Goal: Task Accomplishment & Management: Manage account settings

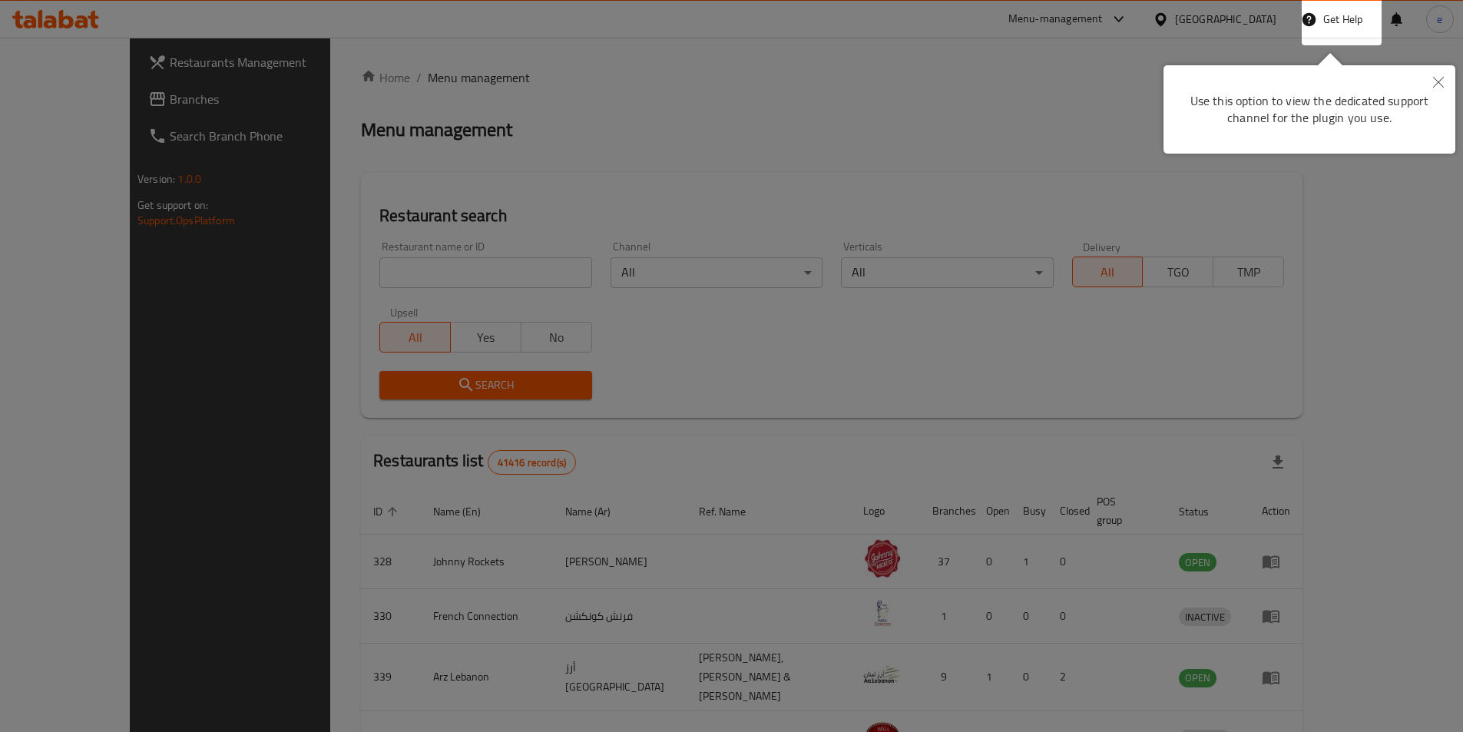
click at [1433, 83] on icon "Close" at bounding box center [1438, 82] width 11 height 11
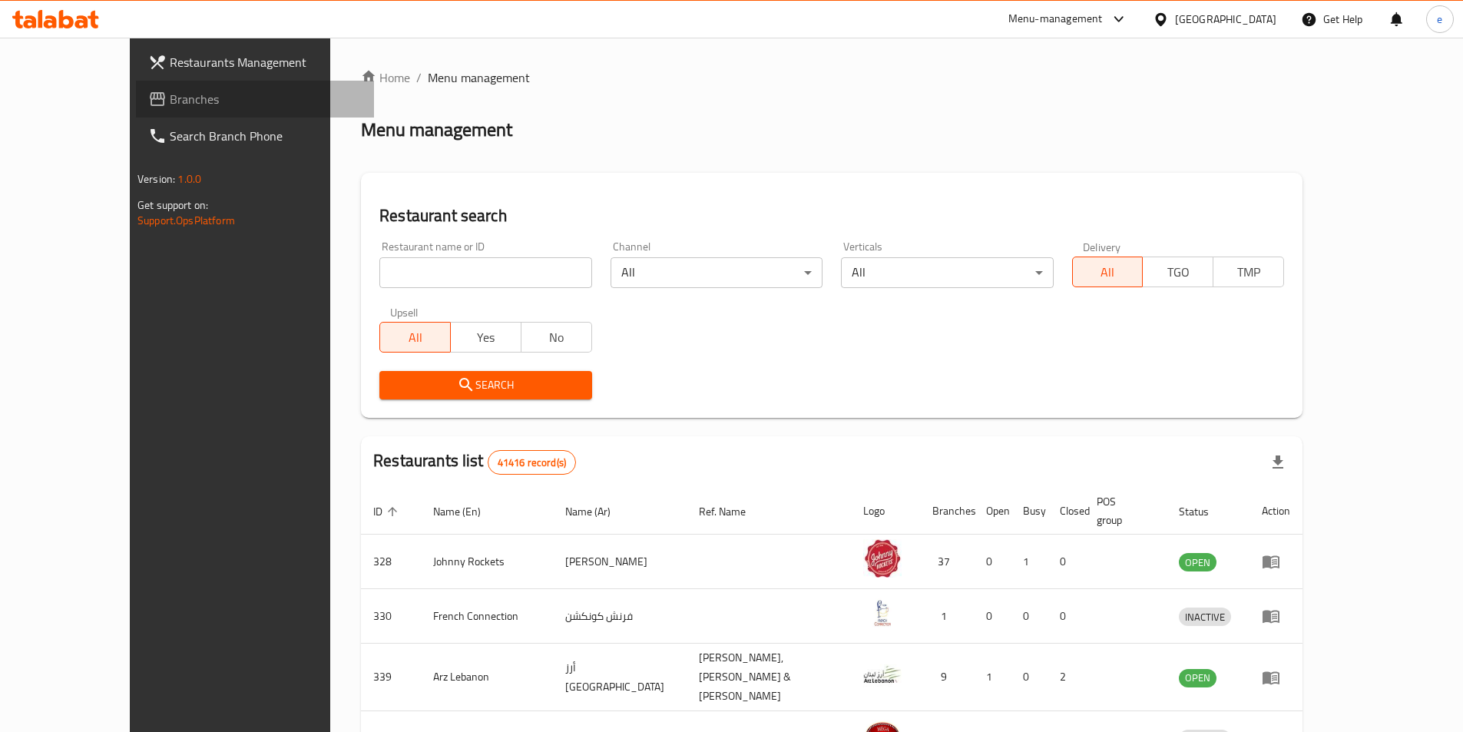
click at [170, 105] on span "Branches" at bounding box center [266, 99] width 192 height 18
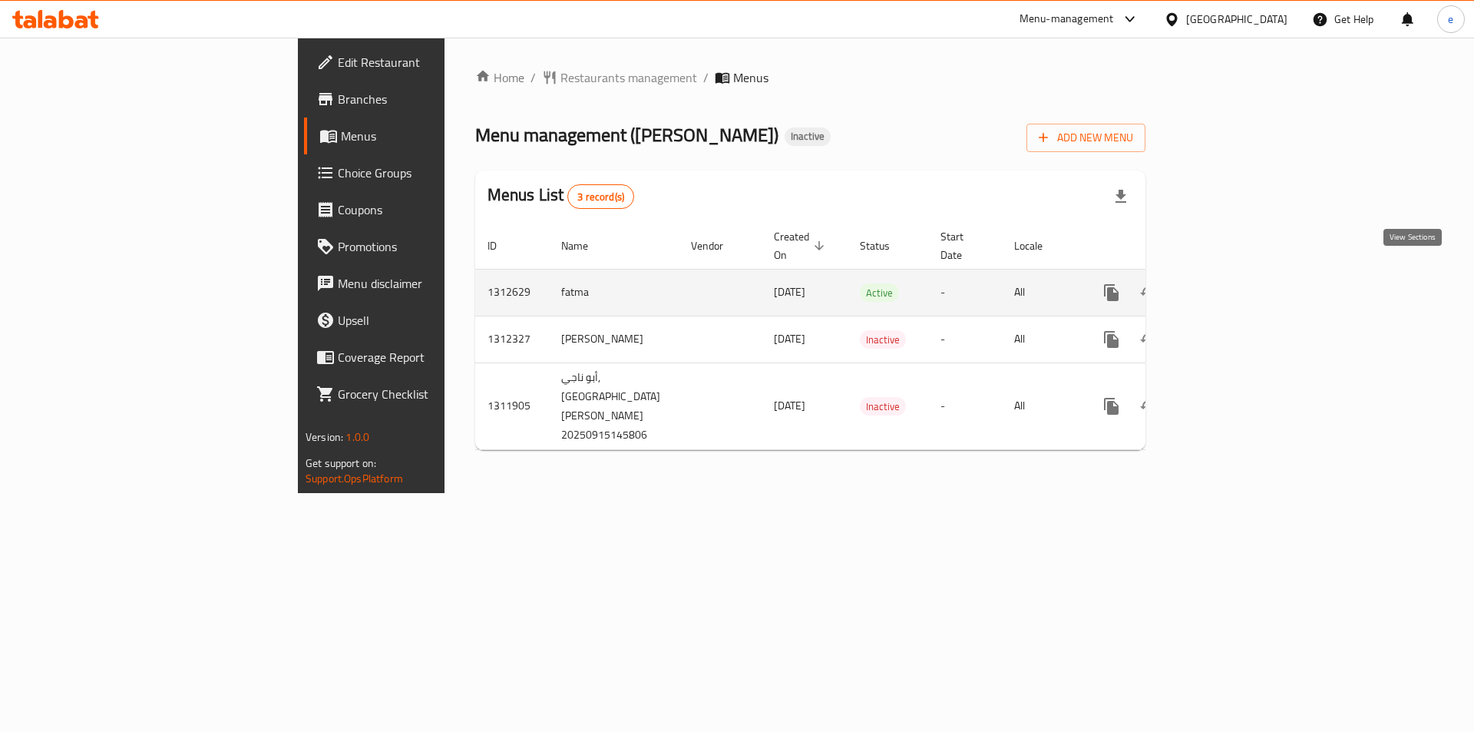
click at [1232, 283] on icon "enhanced table" at bounding box center [1222, 292] width 18 height 18
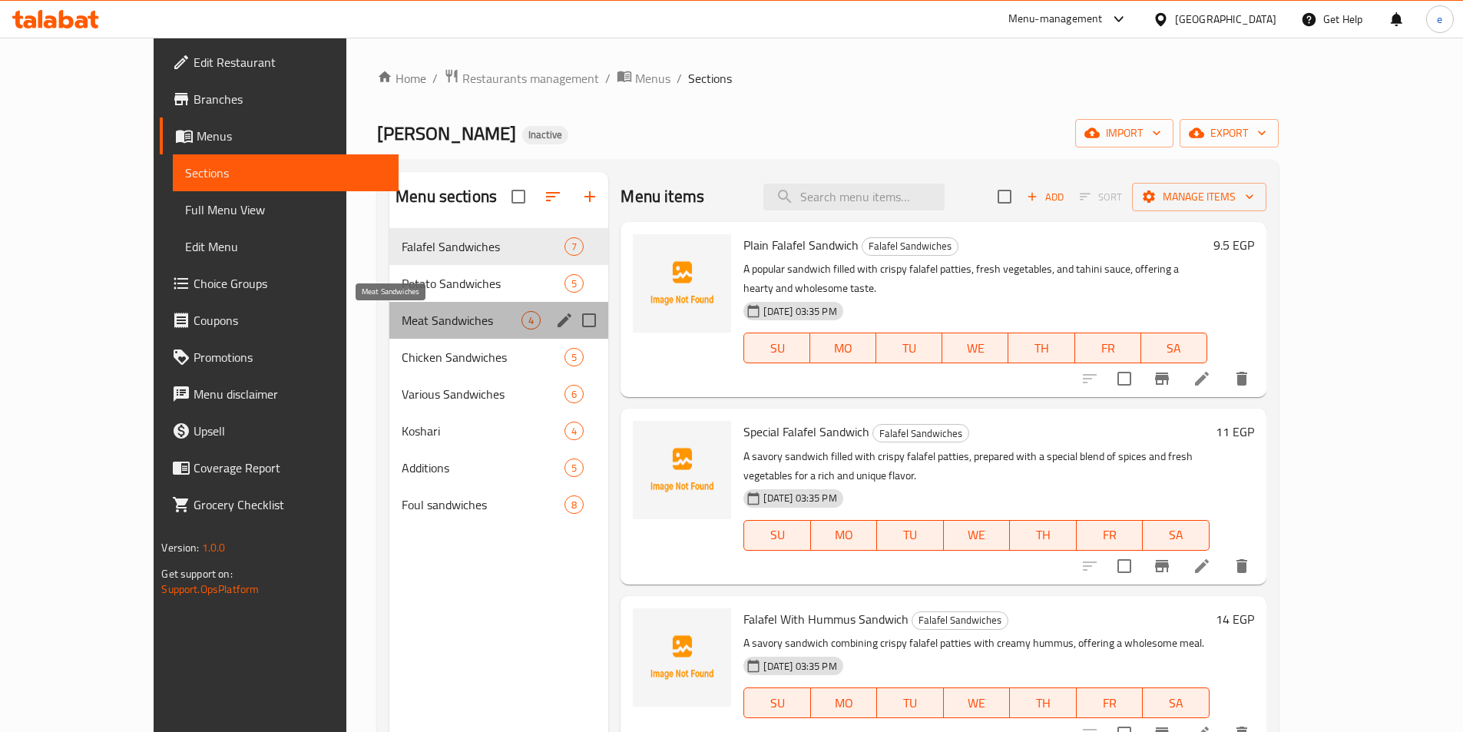
click at [404, 314] on span "Meat Sandwiches" at bounding box center [462, 320] width 120 height 18
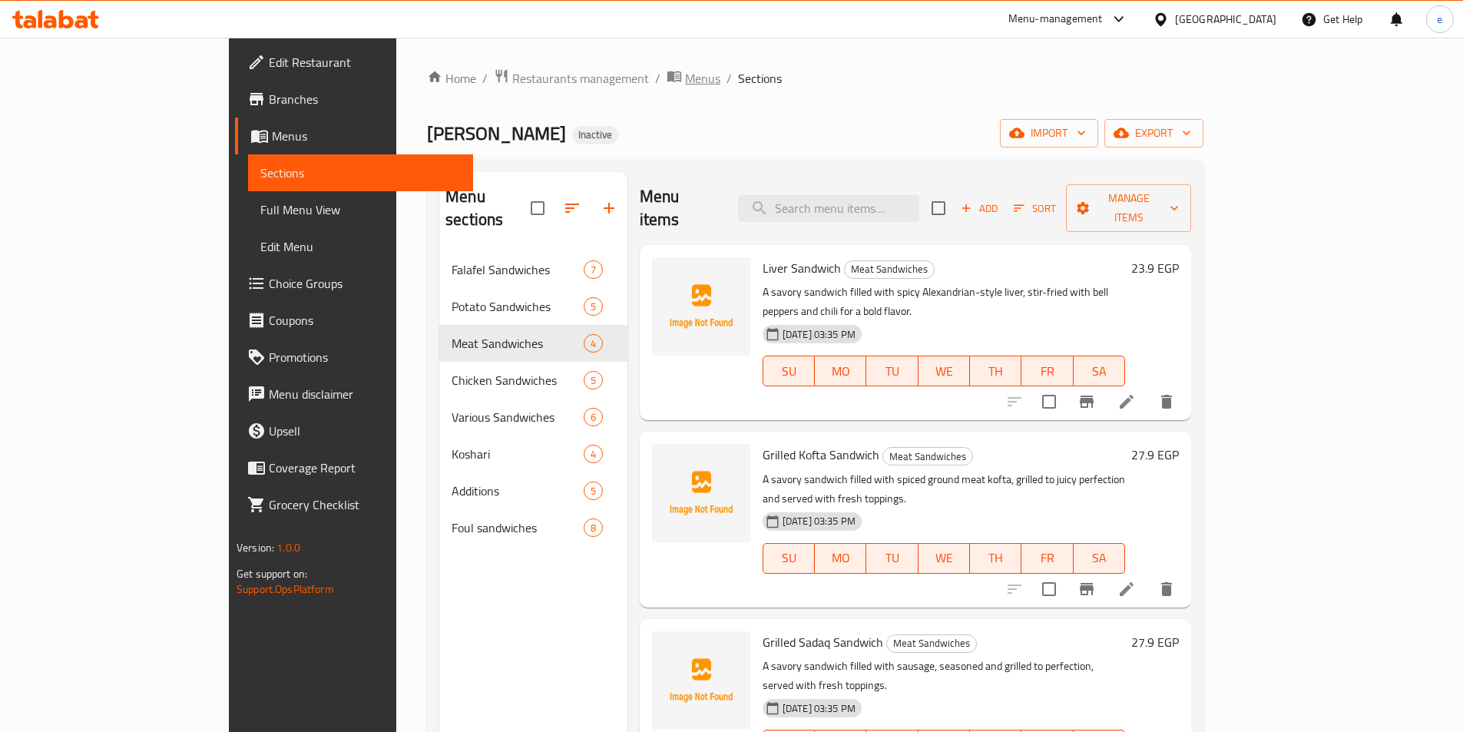
click at [685, 81] on span "Menus" at bounding box center [702, 78] width 35 height 18
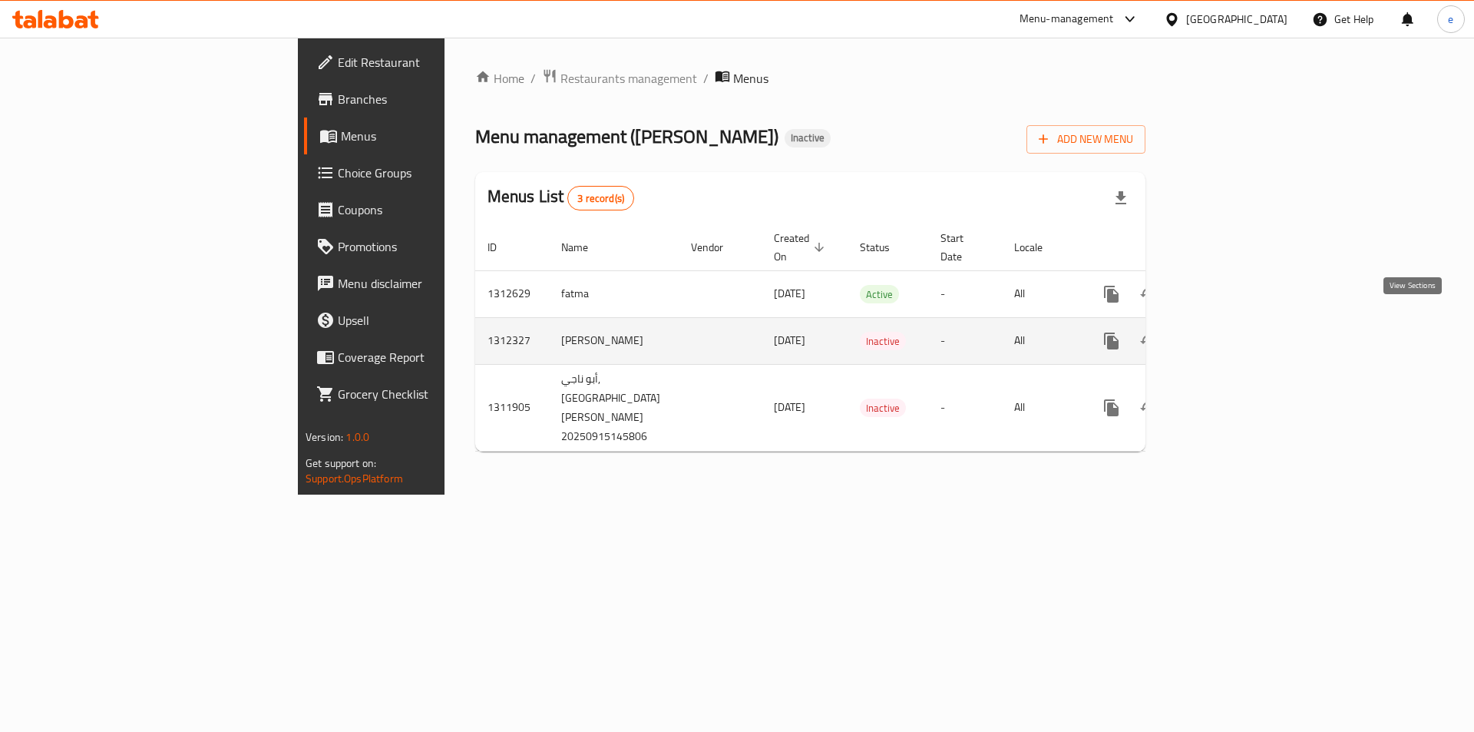
click at [1232, 332] on icon "enhanced table" at bounding box center [1222, 341] width 18 height 18
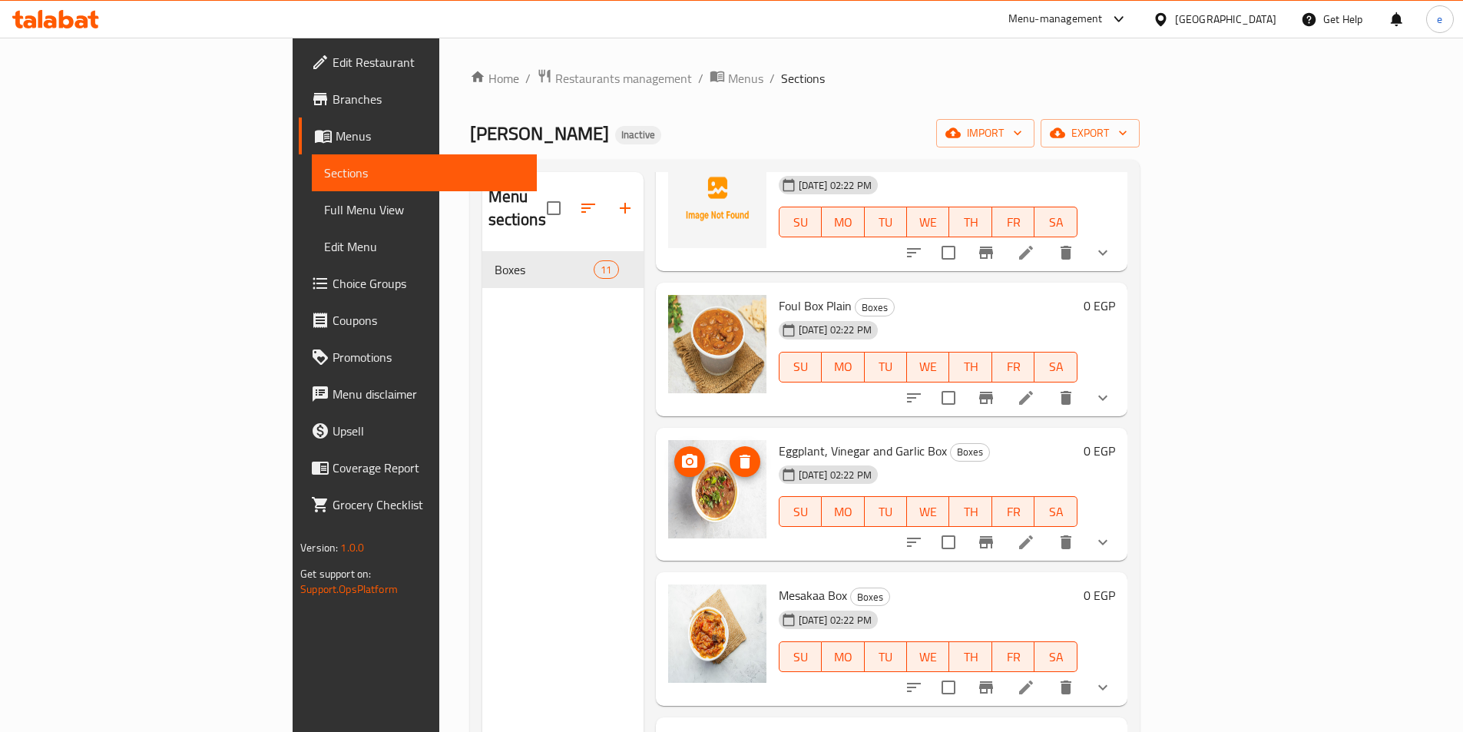
scroll to position [55, 0]
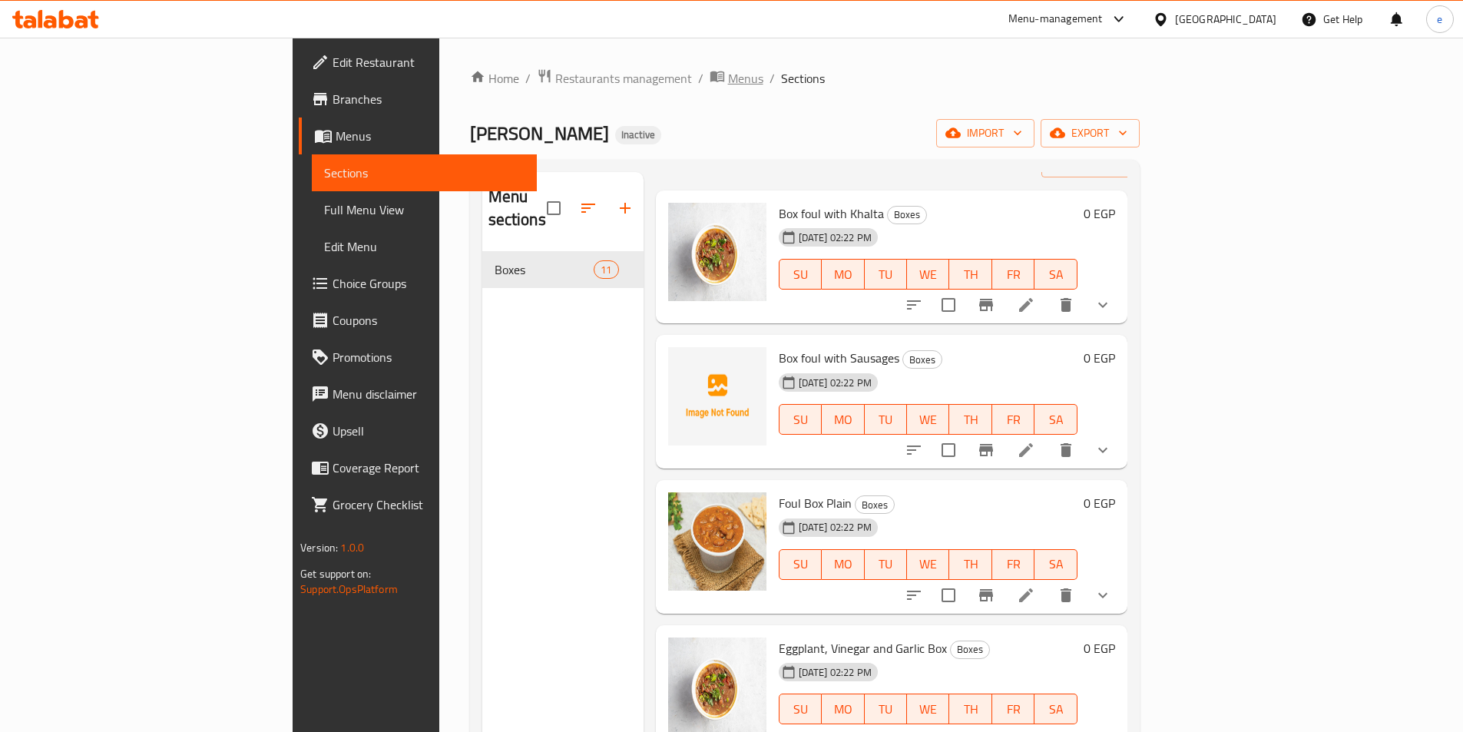
click at [728, 71] on span "Menus" at bounding box center [745, 78] width 35 height 18
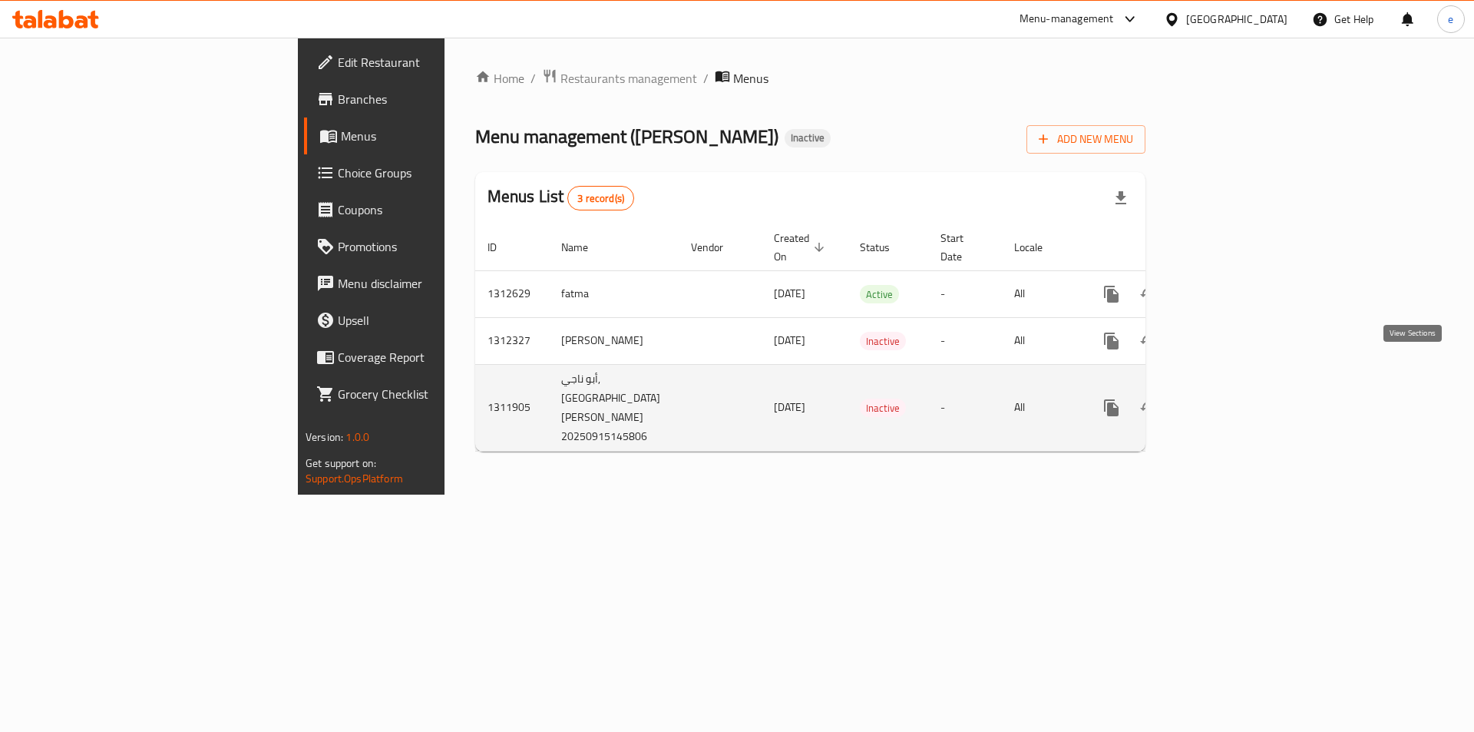
click at [1232, 398] on icon "enhanced table" at bounding box center [1222, 407] width 18 height 18
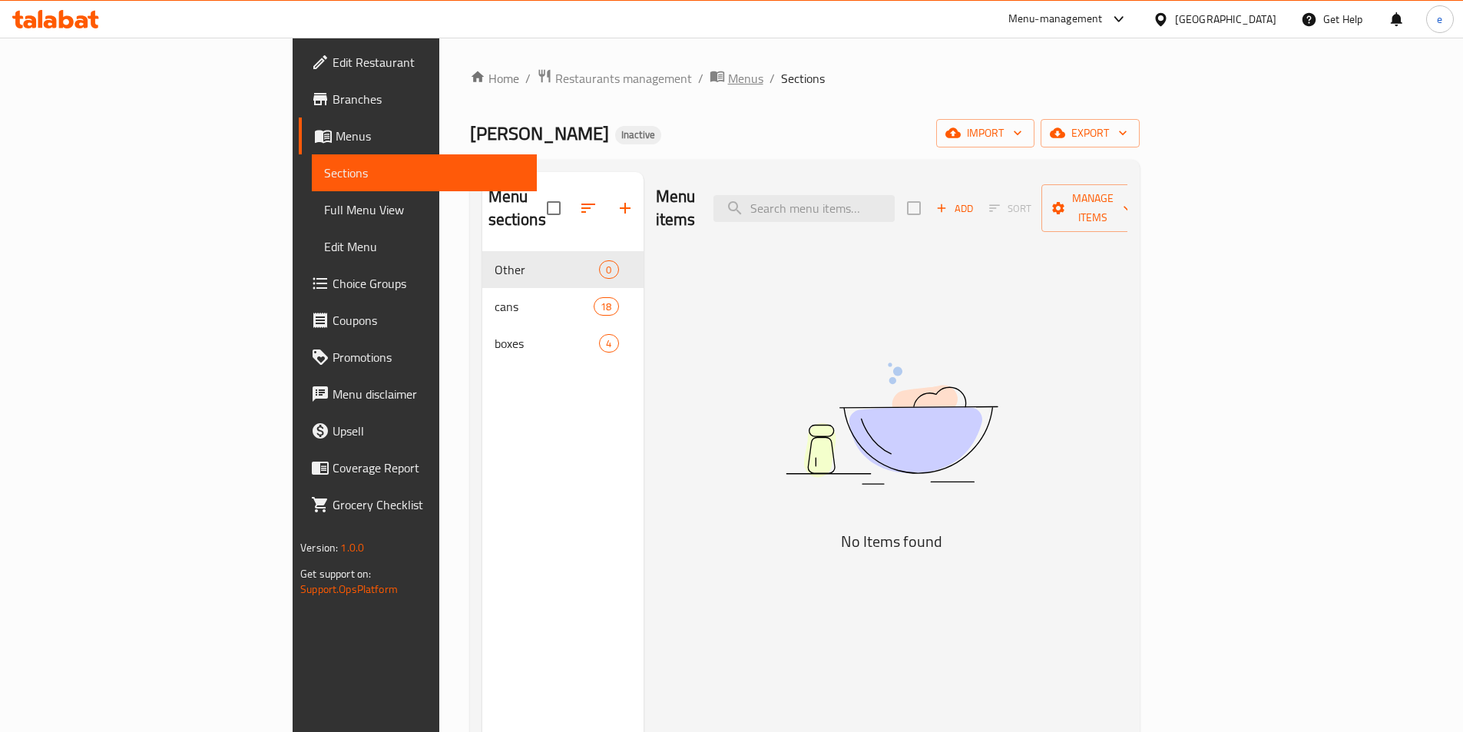
click at [728, 83] on span "Menus" at bounding box center [745, 78] width 35 height 18
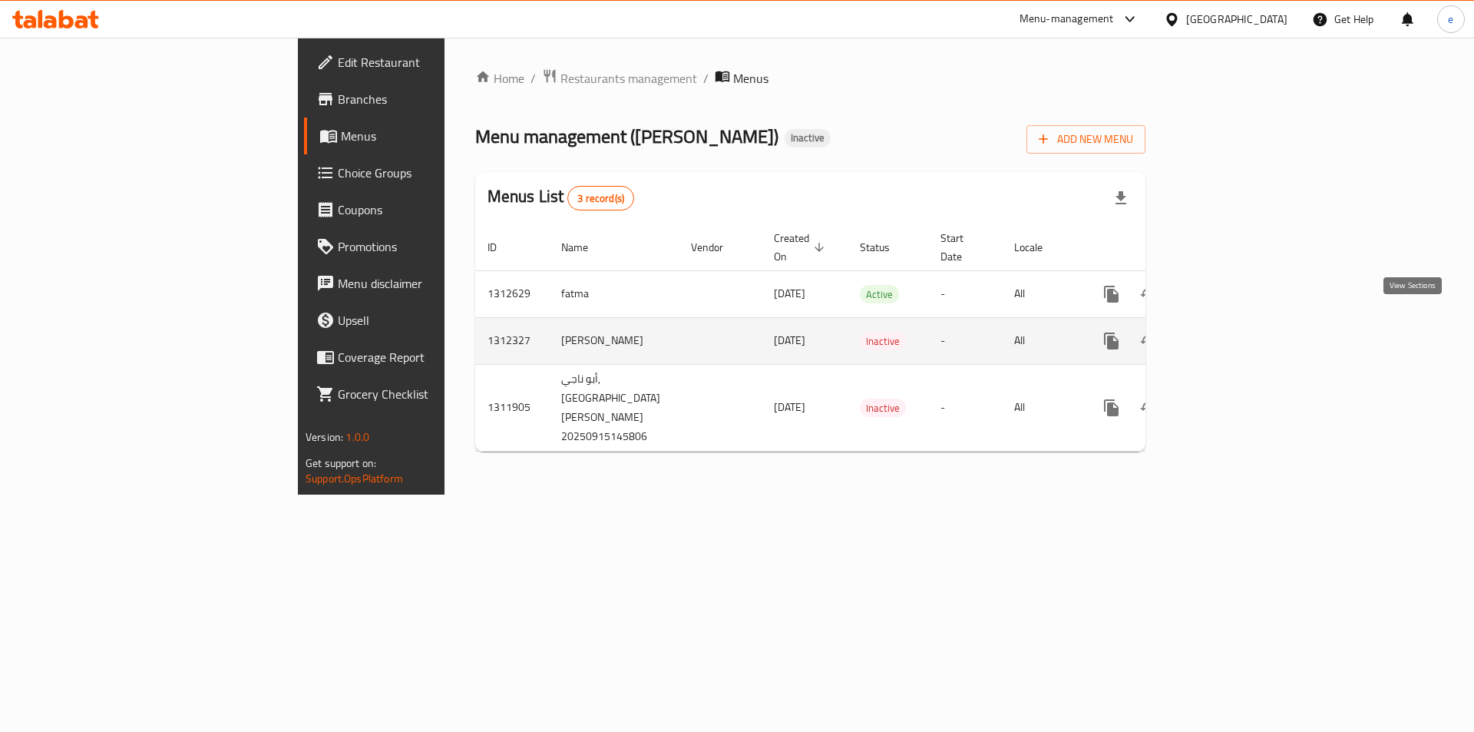
click at [1232, 332] on icon "enhanced table" at bounding box center [1222, 341] width 18 height 18
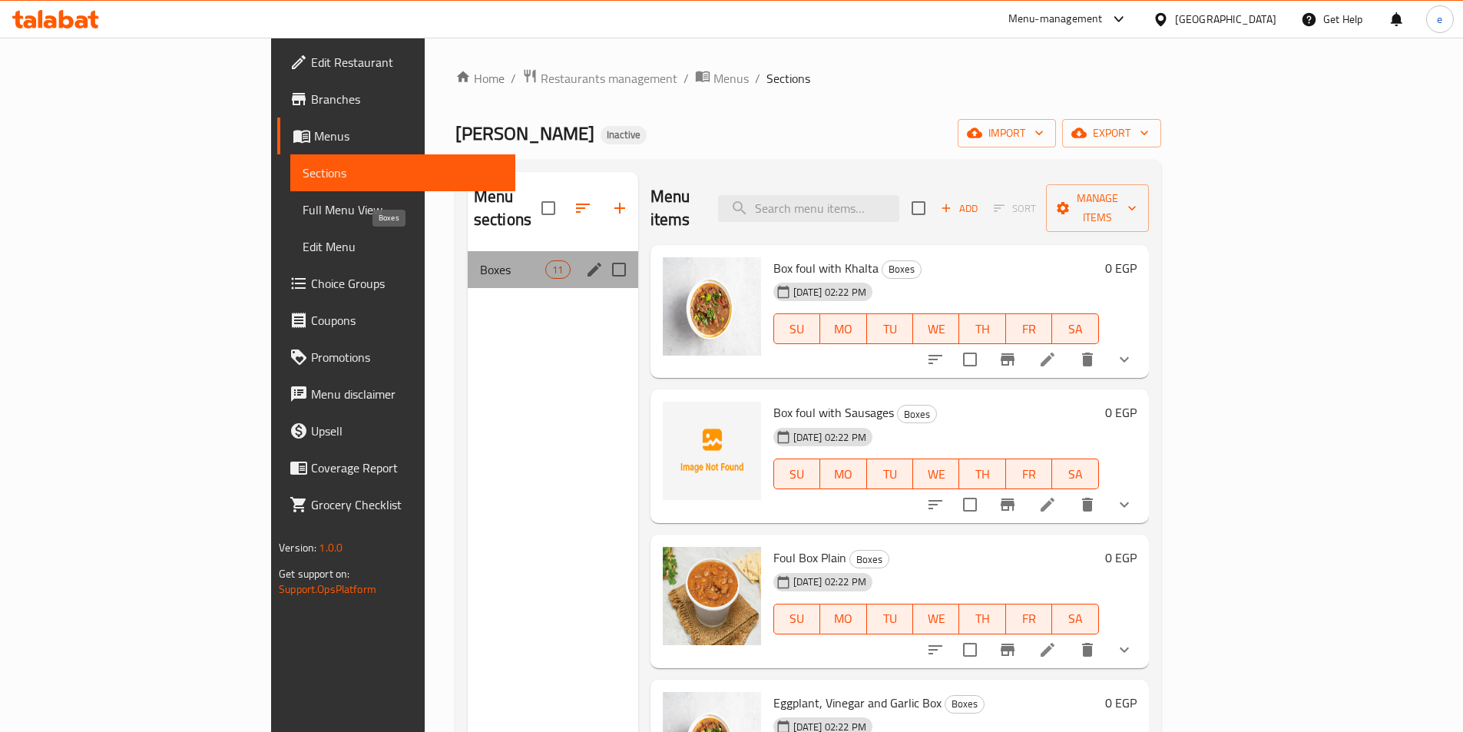
click at [480, 260] on span "Boxes" at bounding box center [512, 269] width 65 height 18
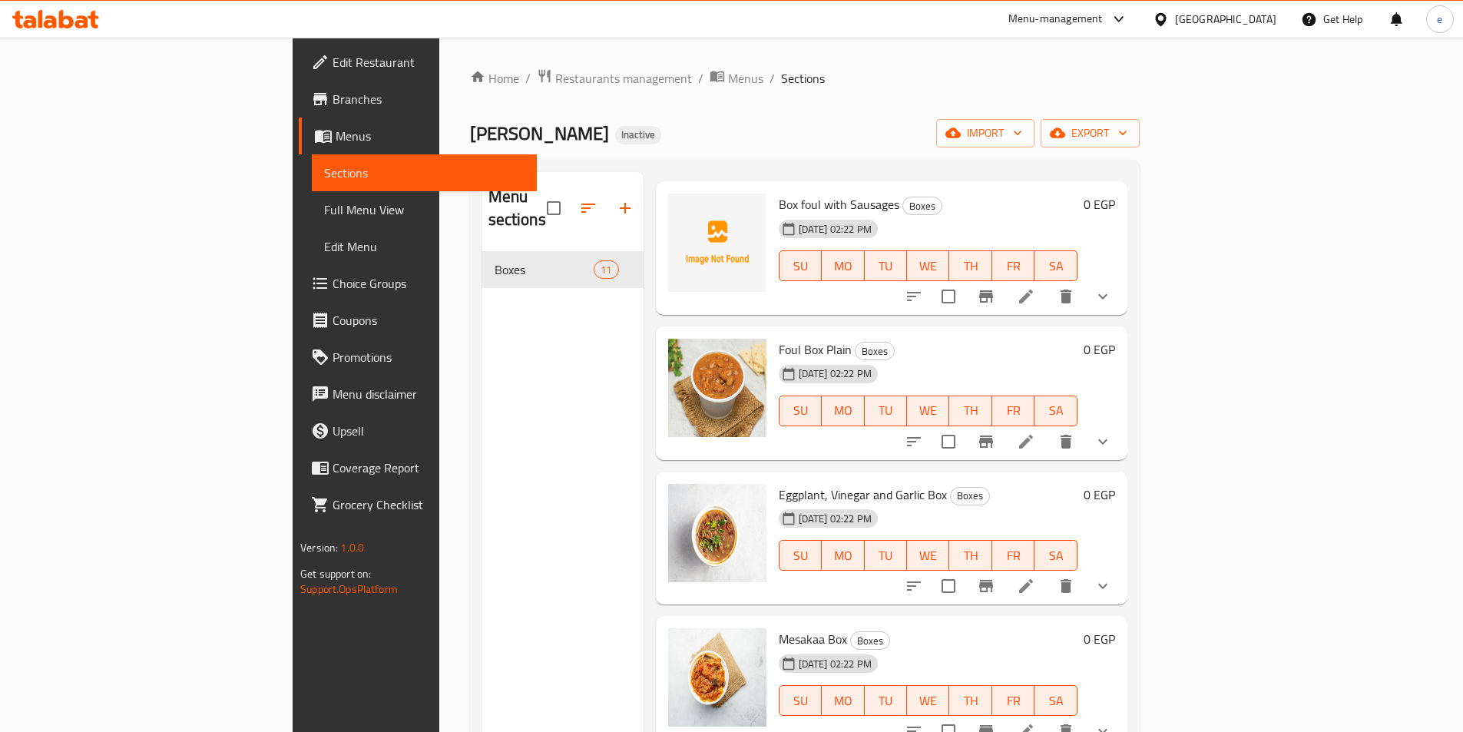
click at [482, 330] on div "Menu sections Boxes 11" at bounding box center [562, 538] width 161 height 732
click at [336, 130] on span "Menus" at bounding box center [430, 136] width 189 height 18
